Goal: Task Accomplishment & Management: Complete application form

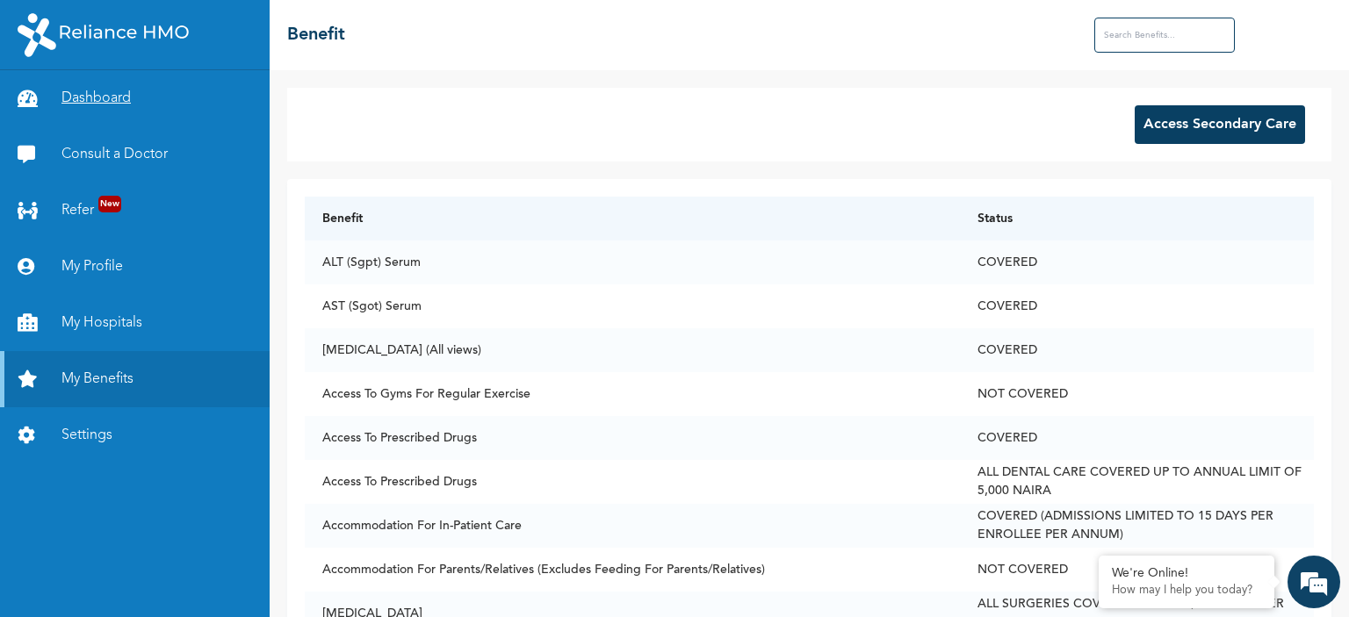
click at [133, 102] on link "Dashboard" at bounding box center [135, 98] width 270 height 56
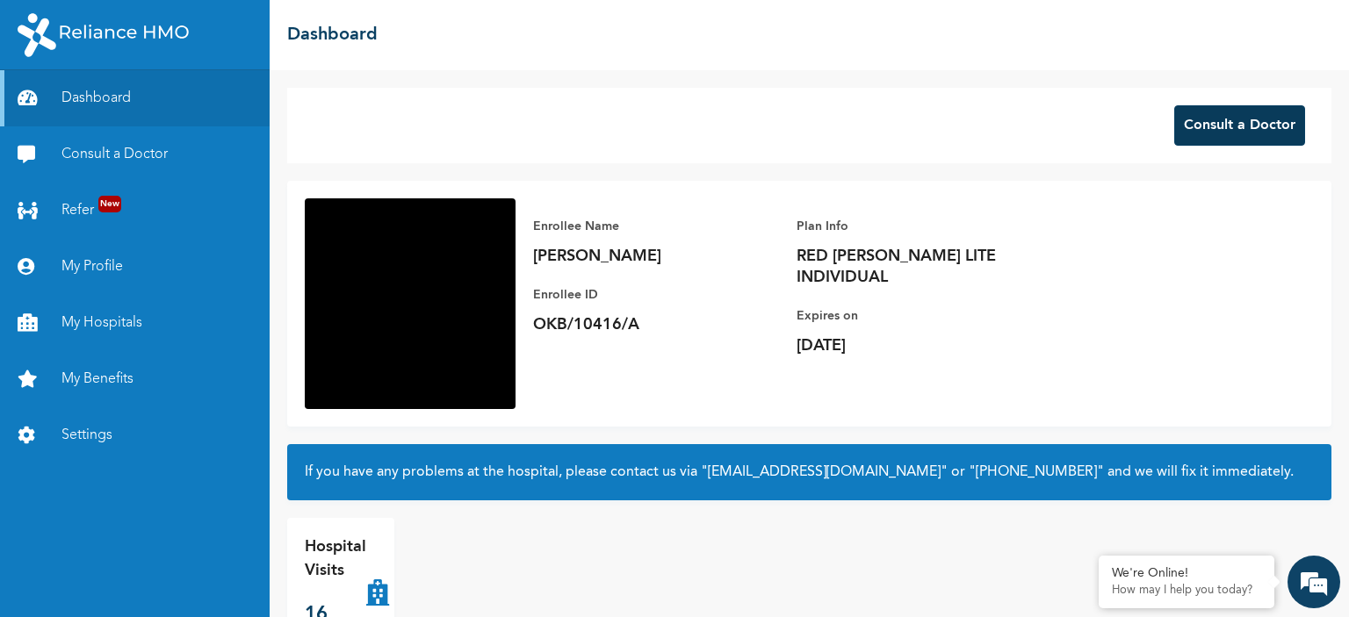
click at [1233, 129] on button "Consult a Doctor" at bounding box center [1239, 125] width 131 height 40
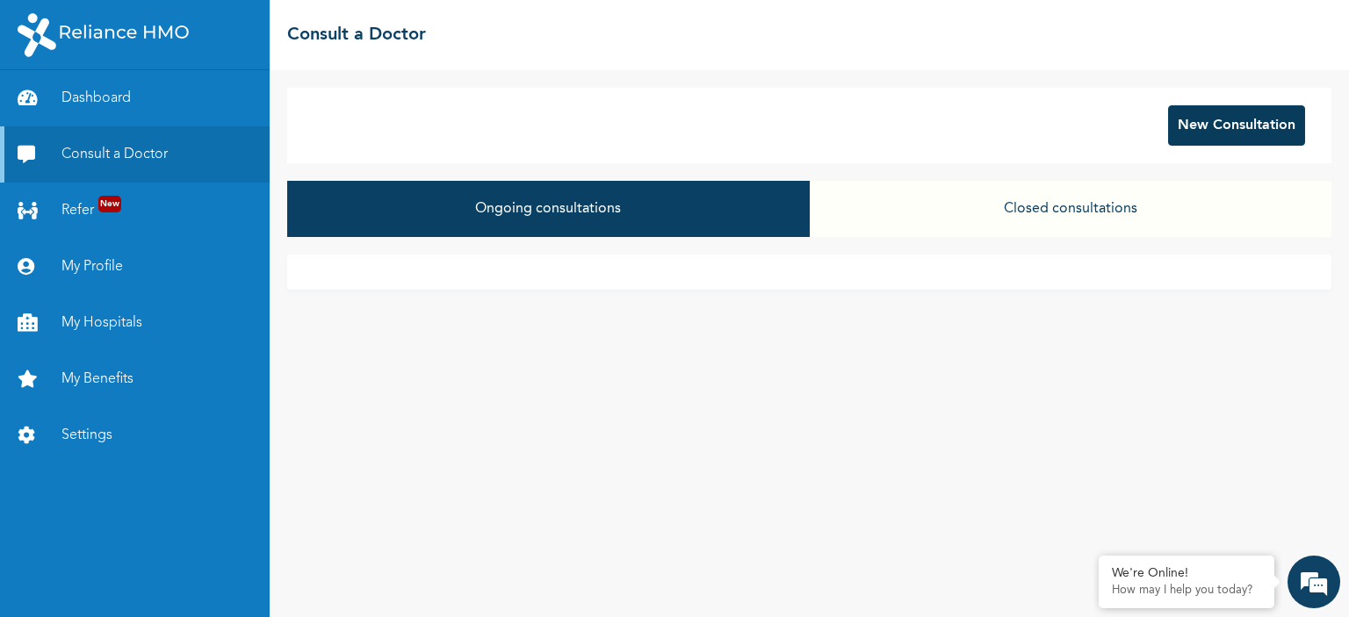
click at [1193, 130] on button "New Consultation" at bounding box center [1236, 125] width 137 height 40
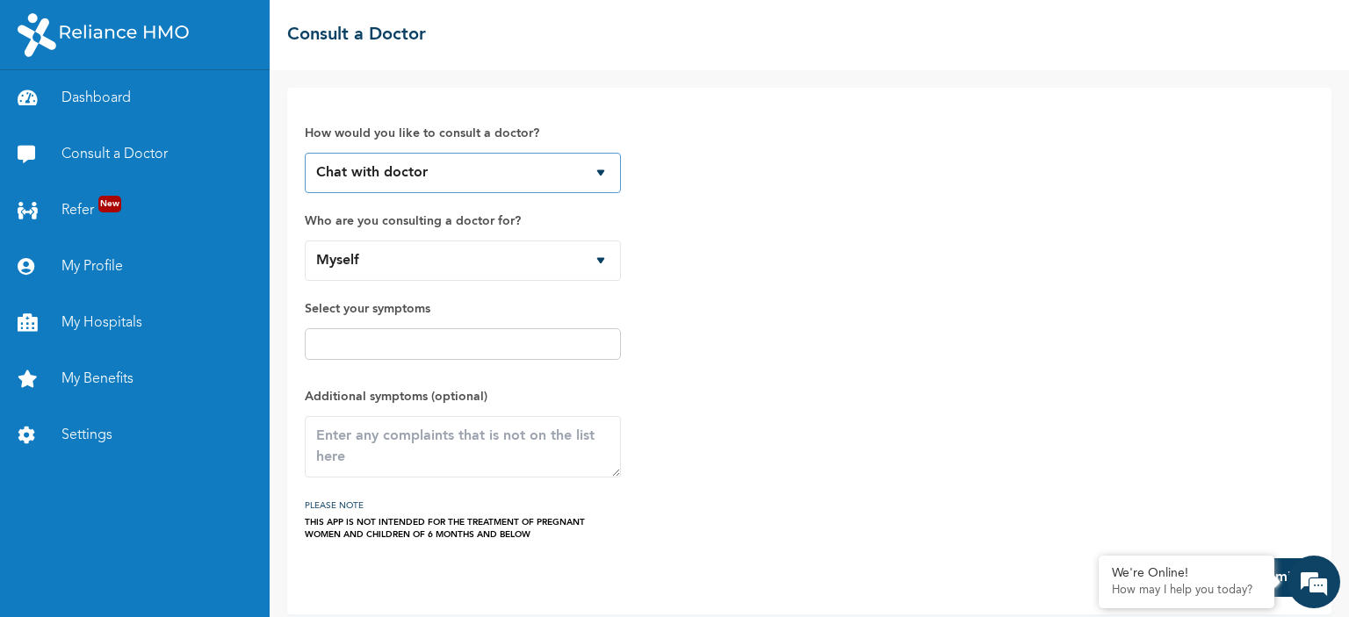
click at [597, 171] on select "Chat with doctor Phone Call" at bounding box center [463, 173] width 316 height 40
click at [305, 153] on select "Chat with doctor Phone Call" at bounding box center [463, 173] width 316 height 40
click at [469, 345] on input "text" at bounding box center [463, 344] width 306 height 21
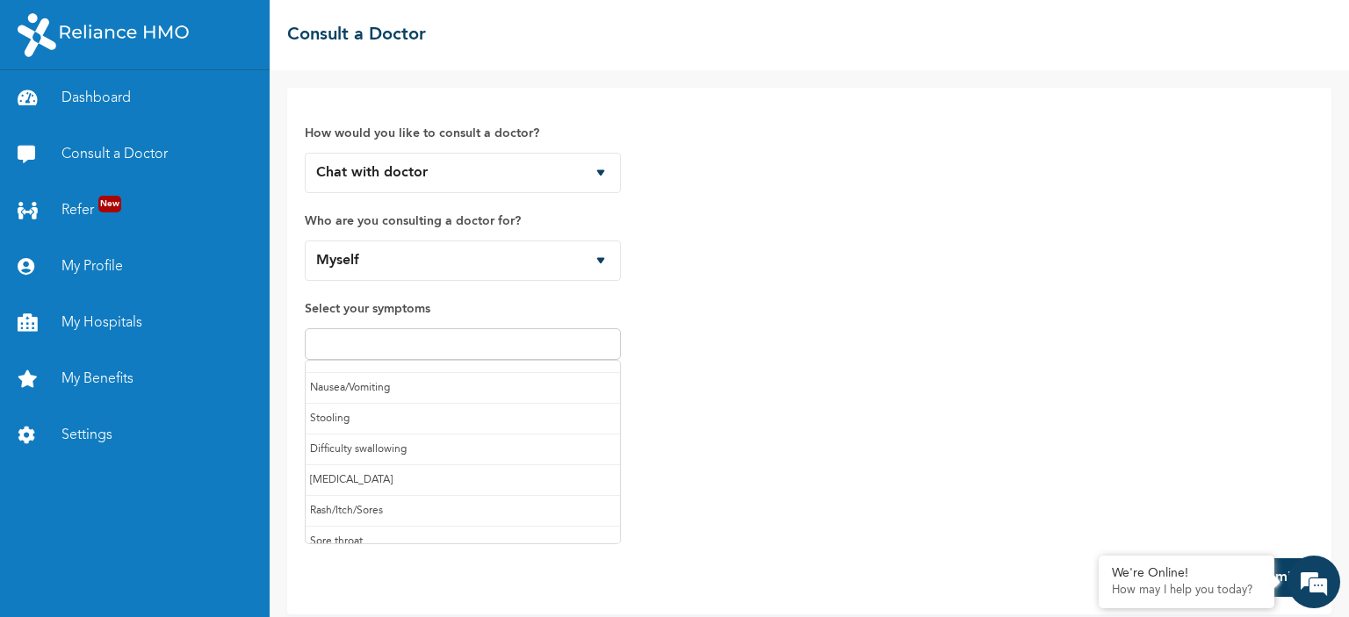
scroll to position [183, 0]
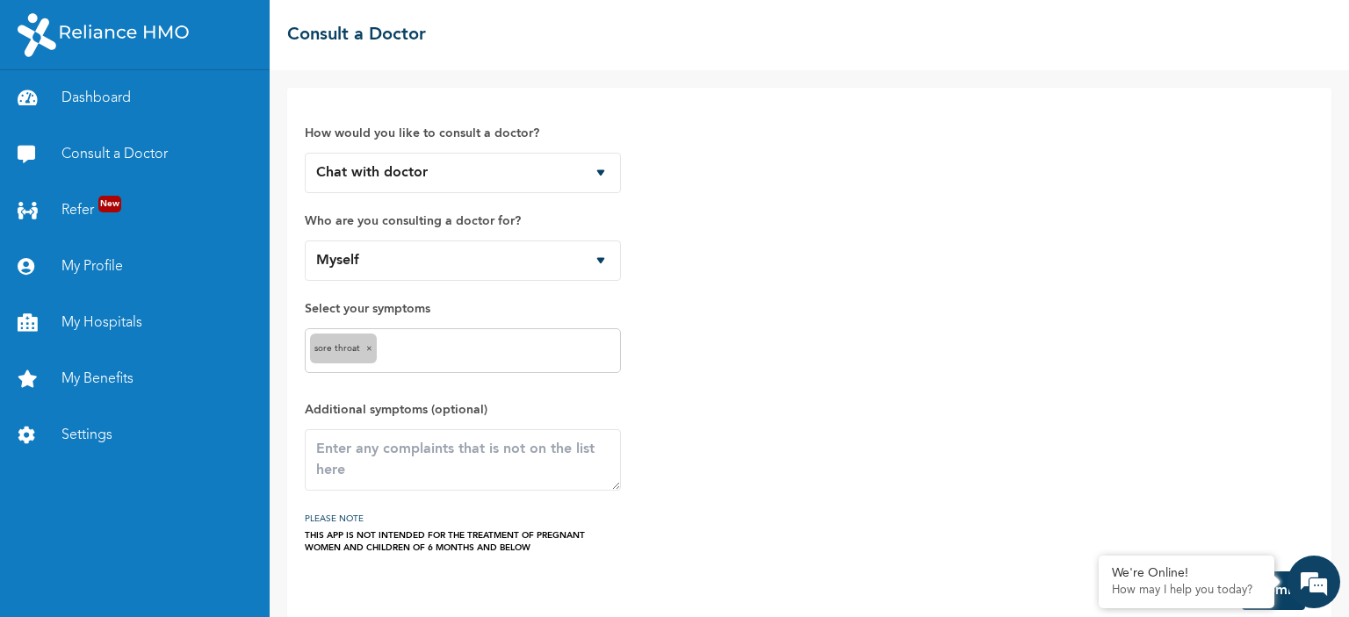
click at [502, 347] on input "text" at bounding box center [498, 351] width 234 height 21
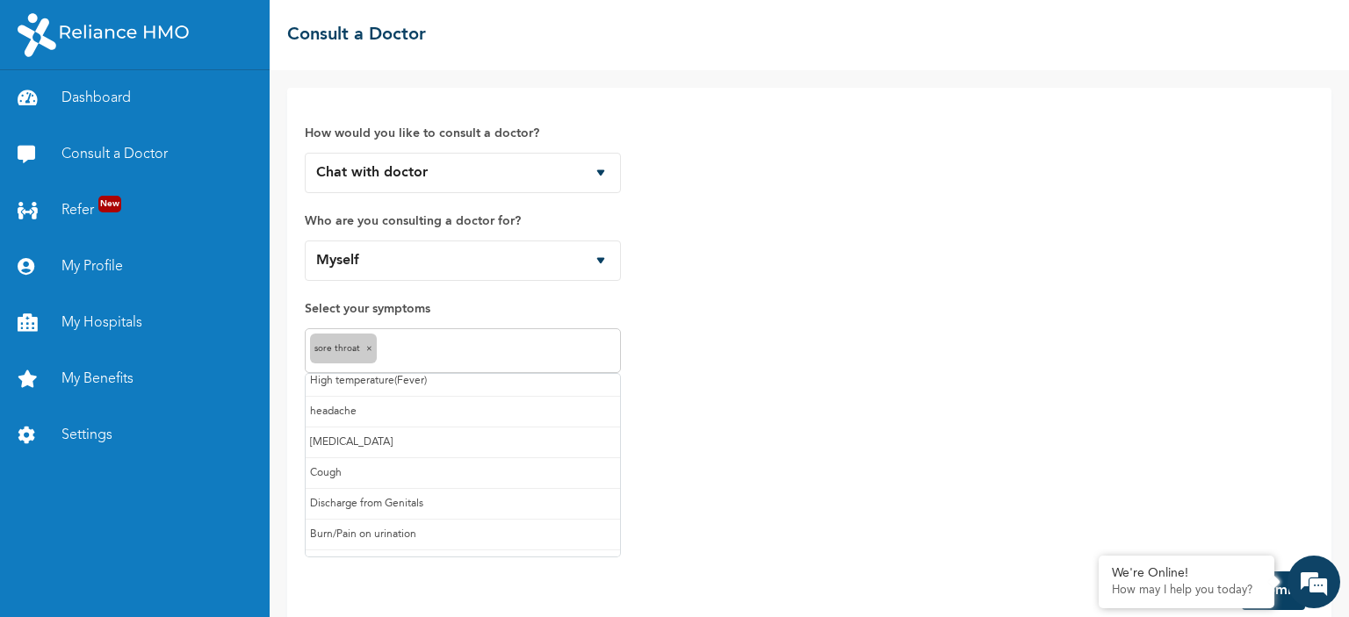
scroll to position [0, 0]
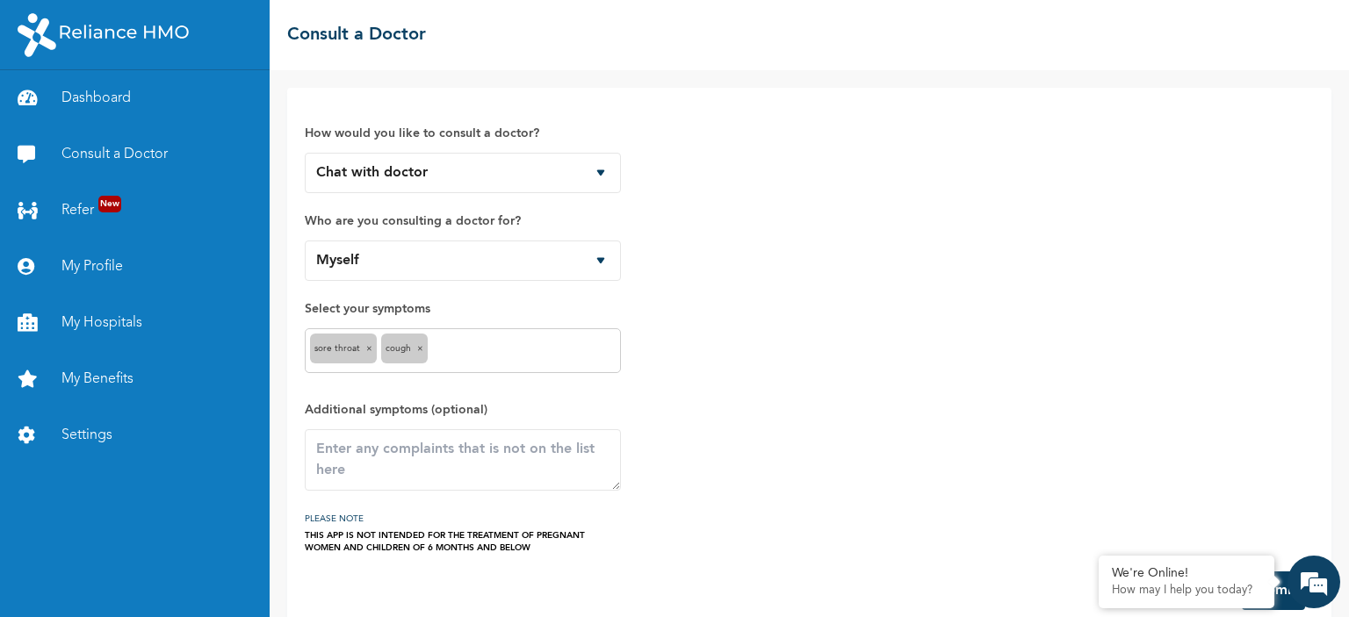
click at [458, 350] on input "text" at bounding box center [524, 351] width 184 height 21
click at [413, 466] on textarea at bounding box center [463, 459] width 316 height 61
type textarea "S"
type textarea "Incessant headache"
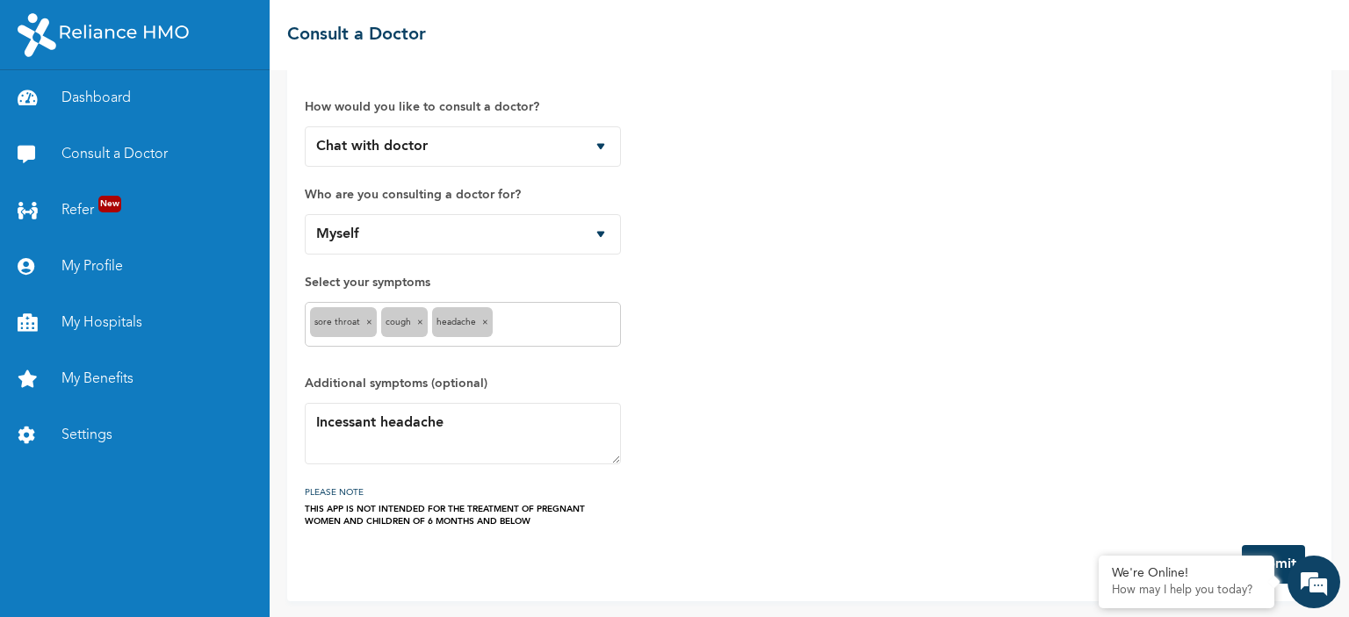
click at [1287, 547] on button "Submit" at bounding box center [1273, 564] width 63 height 39
